Goal: Find specific page/section: Find specific page/section

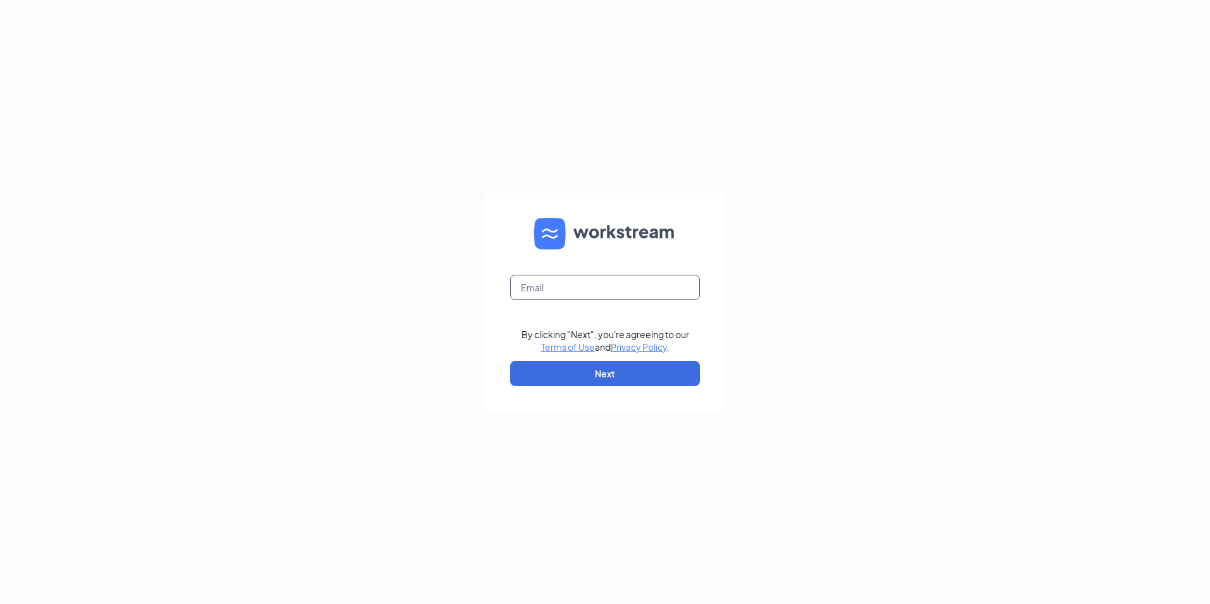
click at [611, 289] on input "text" at bounding box center [605, 287] width 190 height 25
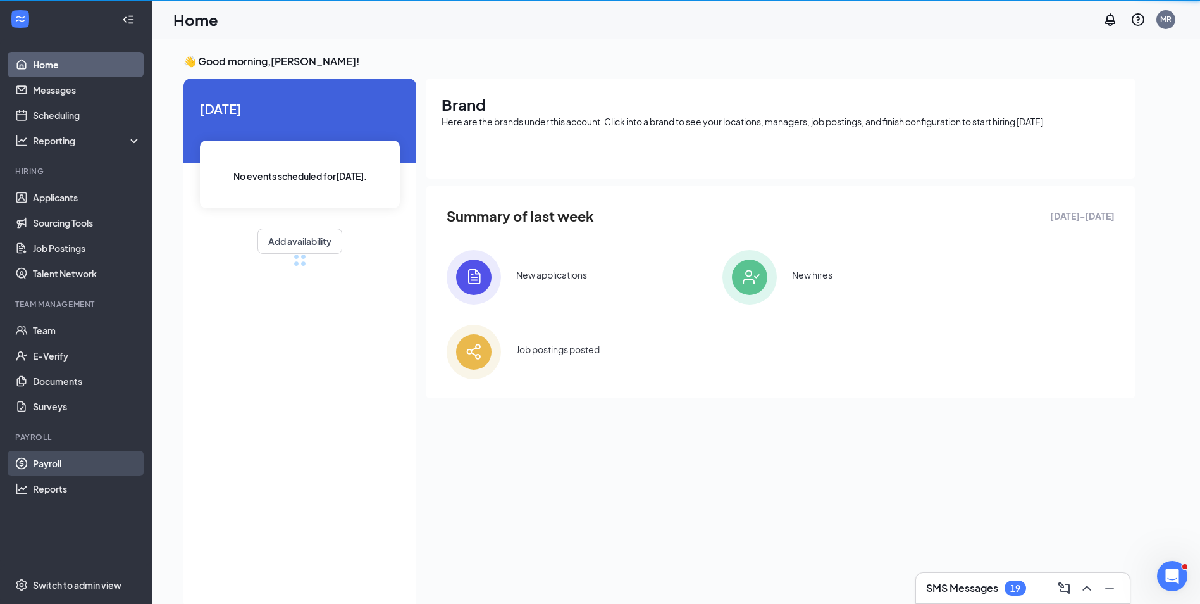
click at [88, 454] on link "Payroll" at bounding box center [87, 463] width 108 height 25
